Goal: Navigation & Orientation: Find specific page/section

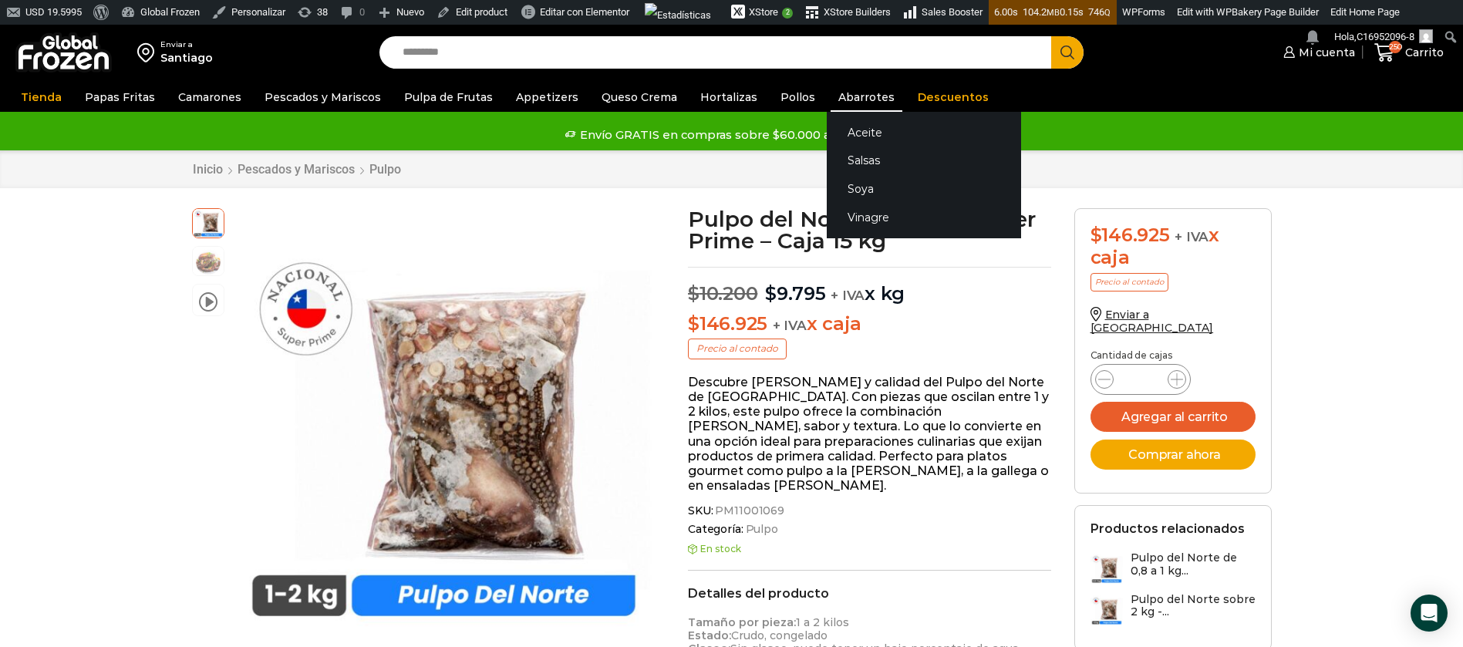
click at [831, 100] on link "Abarrotes" at bounding box center [867, 97] width 72 height 29
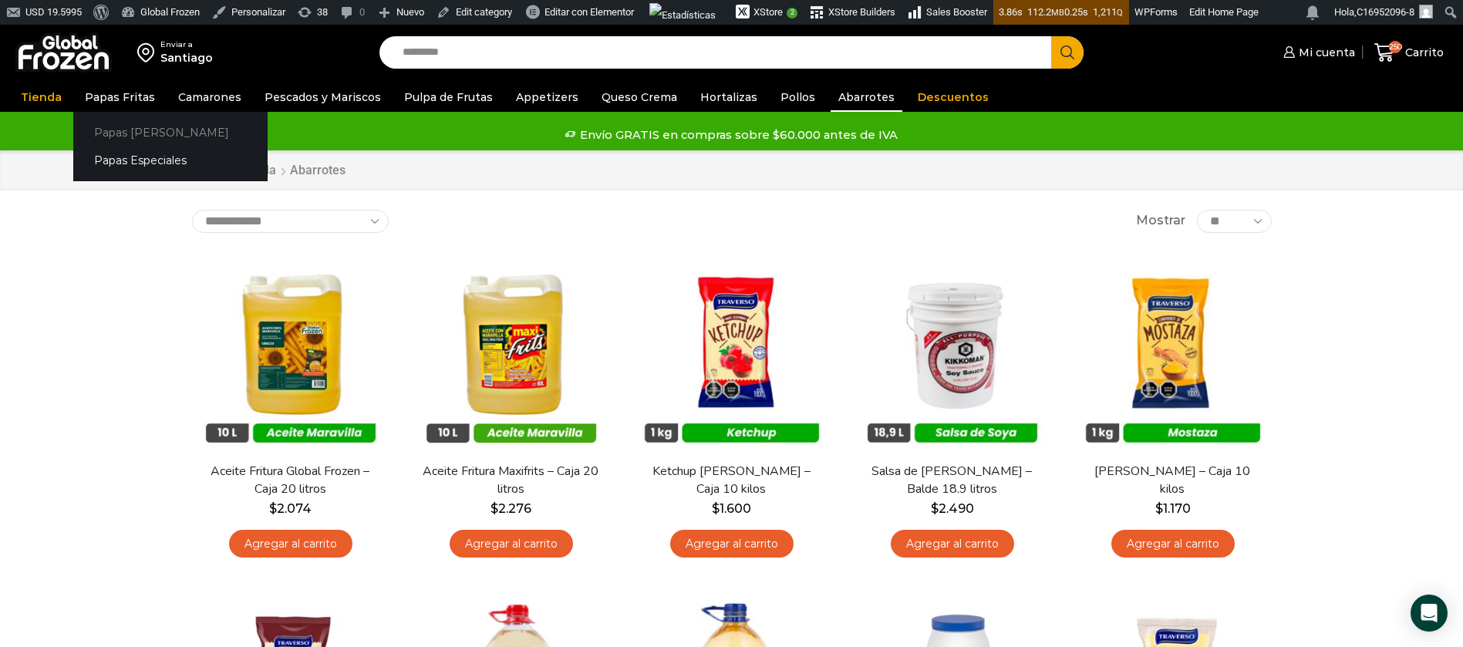
click at [122, 136] on link "Papas [PERSON_NAME]" at bounding box center [170, 132] width 194 height 29
